Goal: Task Accomplishment & Management: Complete application form

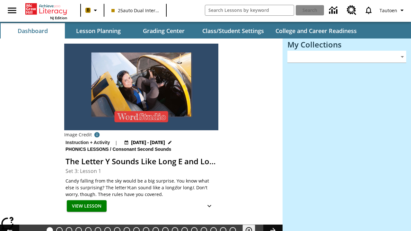
type input "-1"
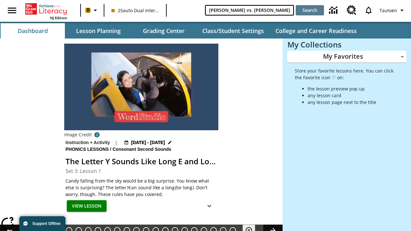
type input "Michelangelo vs. Leonardo"
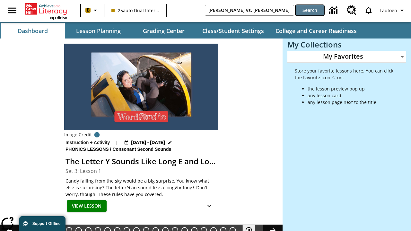
click at [310, 10] on button "Search" at bounding box center [310, 10] width 28 height 10
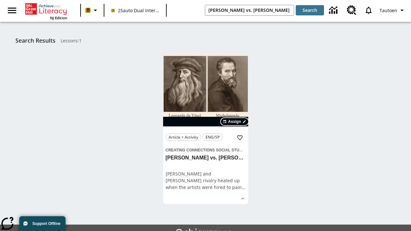
click at [235, 122] on span "Assign" at bounding box center [234, 122] width 13 height 6
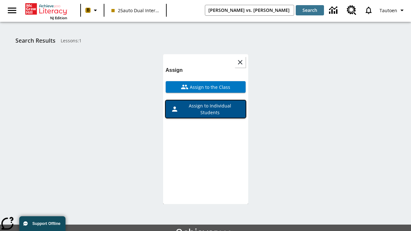
click at [205, 109] on span "Assign to Individual Students" at bounding box center [209, 108] width 62 height 13
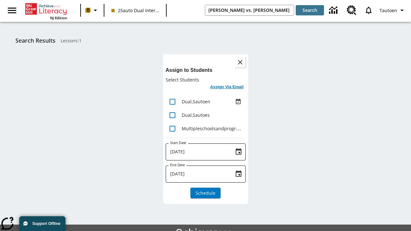
click at [227, 88] on h6 "Assign Via Email" at bounding box center [226, 86] width 33 height 7
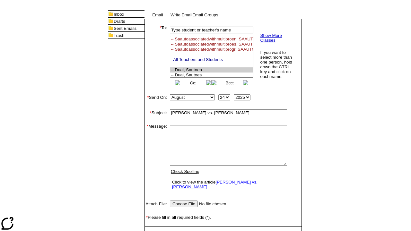
select select "U,21476361,1"
type textarea "email body message"
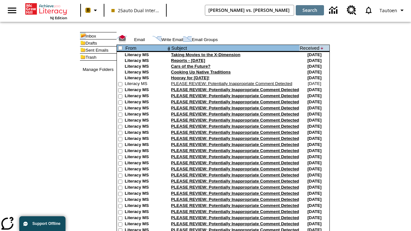
type input "[PERSON_NAME] vs. [PERSON_NAME]"
click at [310, 10] on button "Search" at bounding box center [310, 10] width 28 height 10
